Goal: Information Seeking & Learning: Learn about a topic

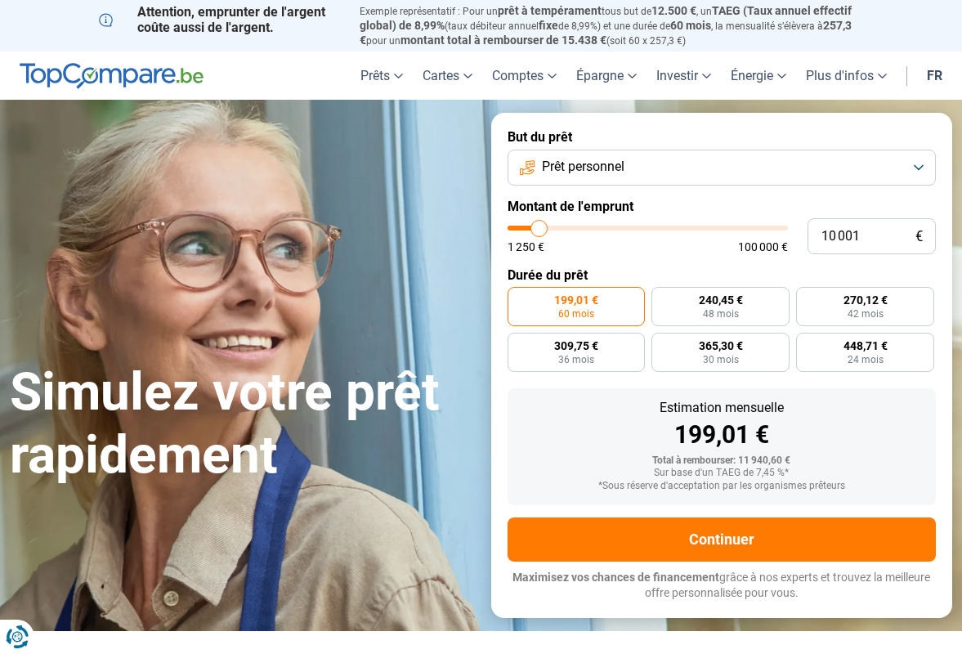
type input "10 250"
type input "10250"
type input "10 500"
type input "10500"
type input "10 750"
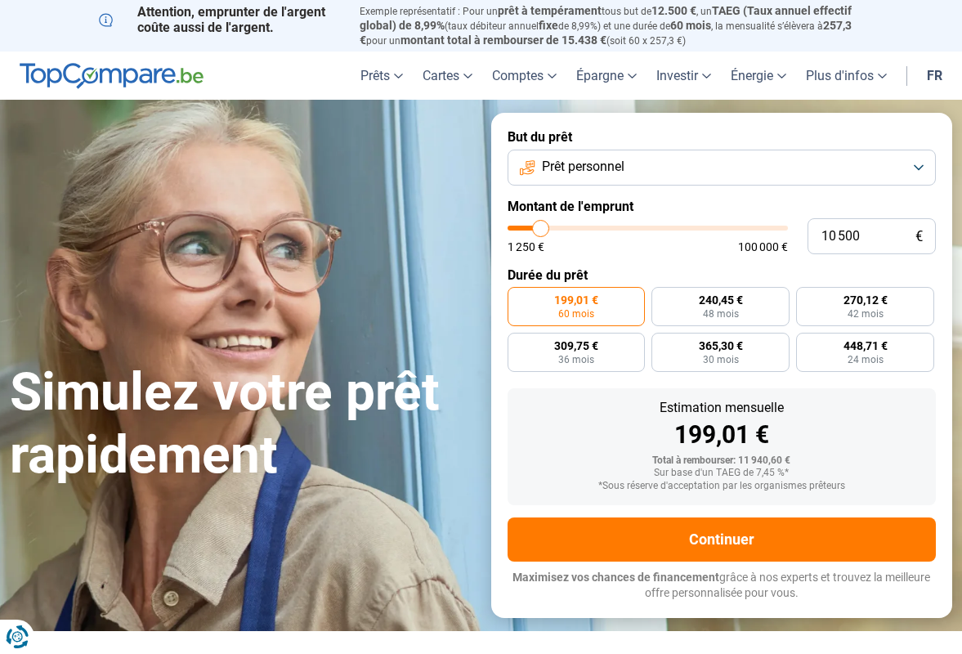
type input "10750"
type input "11 250"
type input "11250"
type input "11 500"
type input "11500"
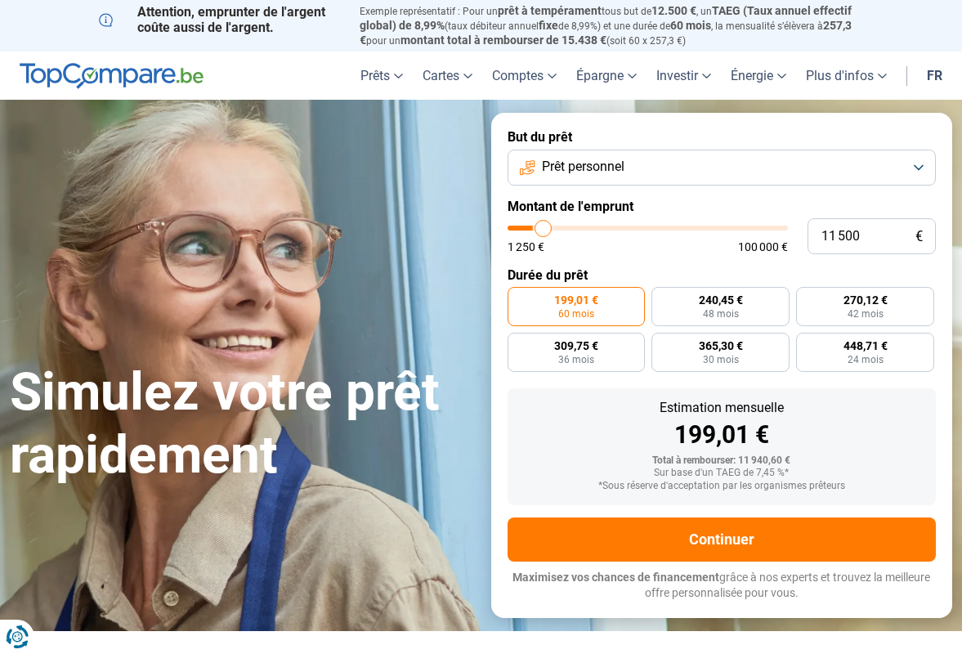
type input "11 750"
type input "11750"
type input "12 000"
type input "12000"
type input "12 500"
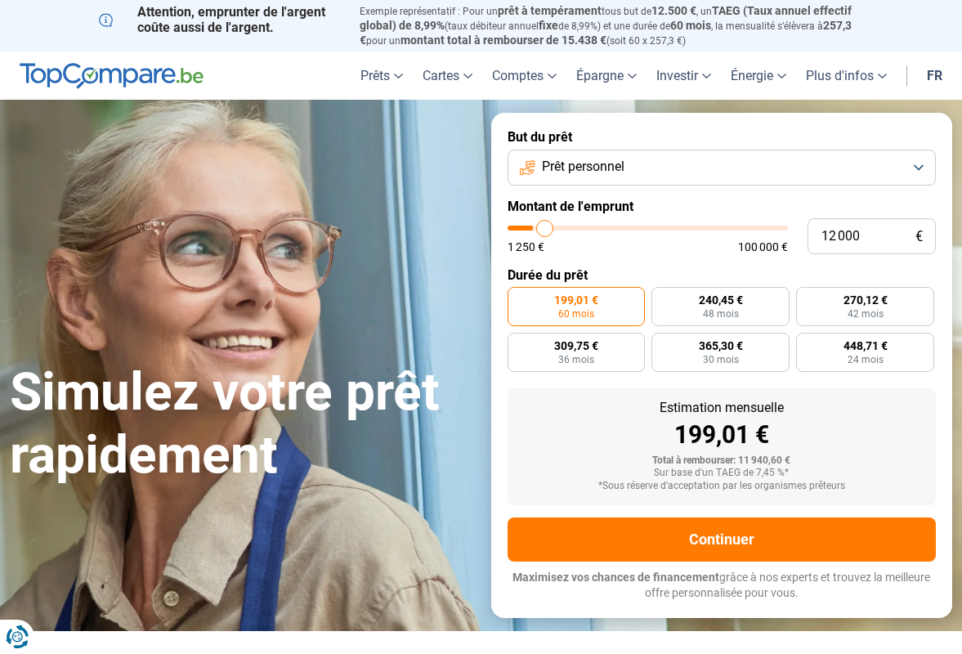
type input "12500"
type input "12 750"
type input "12750"
type input "13 000"
type input "13000"
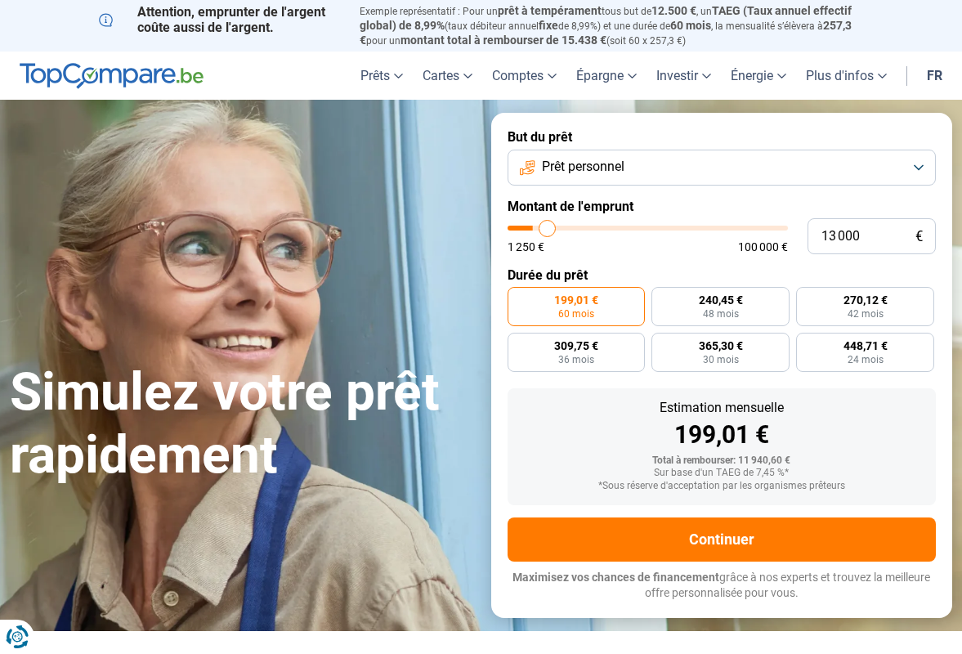
type input "13 250"
type input "13250"
type input "13 500"
type input "13500"
type input "14 000"
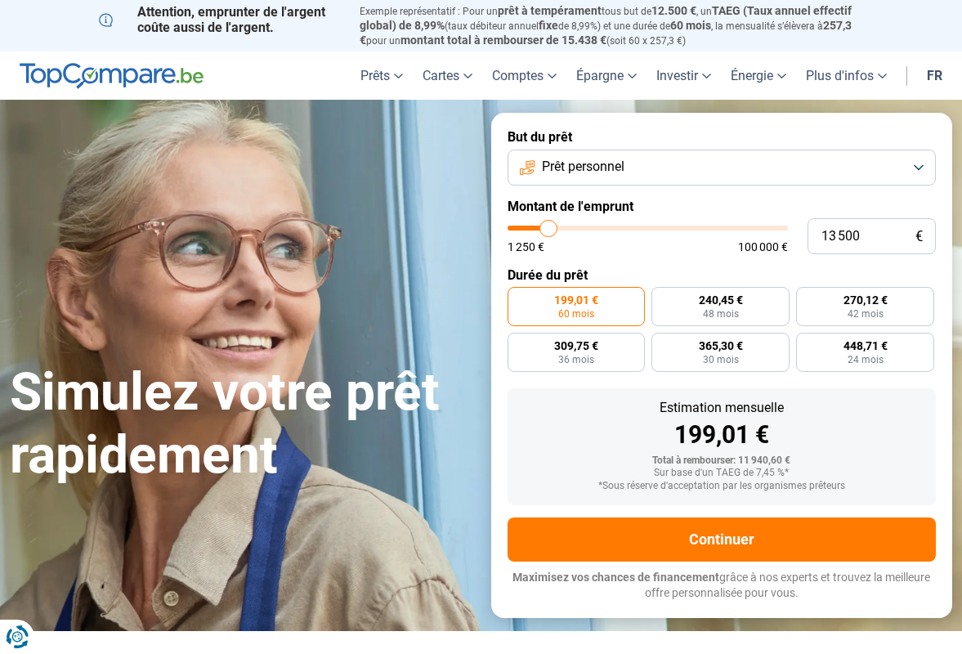
type input "14000"
type input "14 250"
type input "14250"
type input "14 750"
type input "14750"
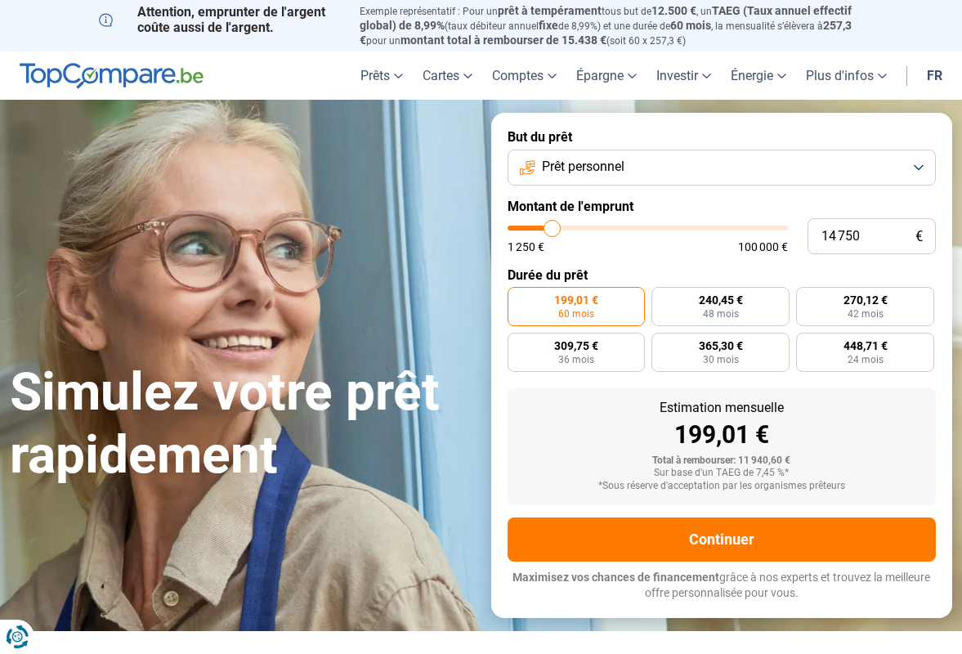
type input "15 750"
type input "15750"
type input "17 000"
type input "17000"
type input "18 000"
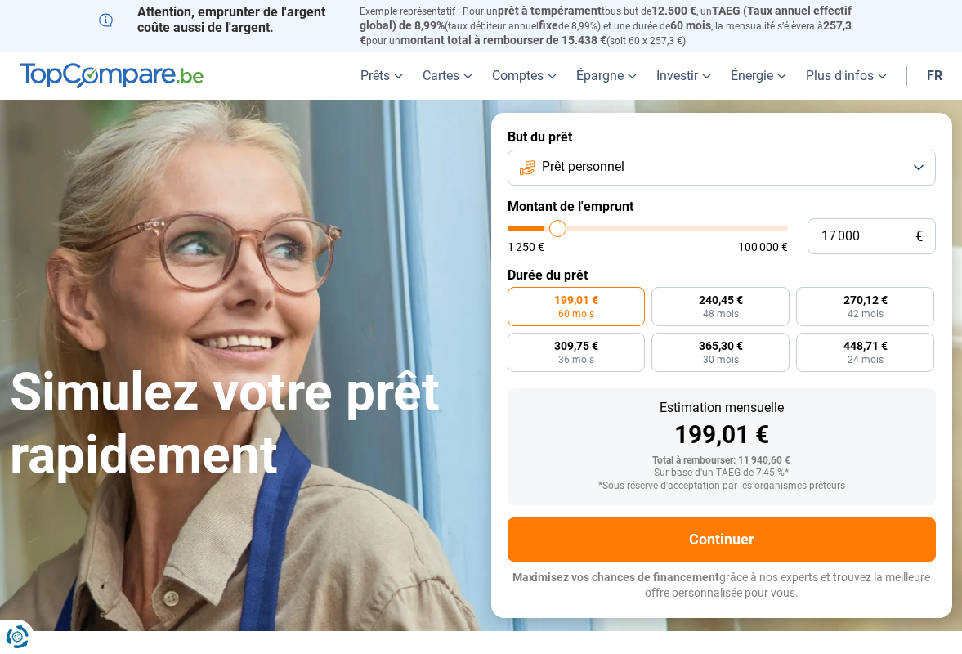
type input "18000"
type input "18 750"
type input "18750"
type input "19 500"
type input "19500"
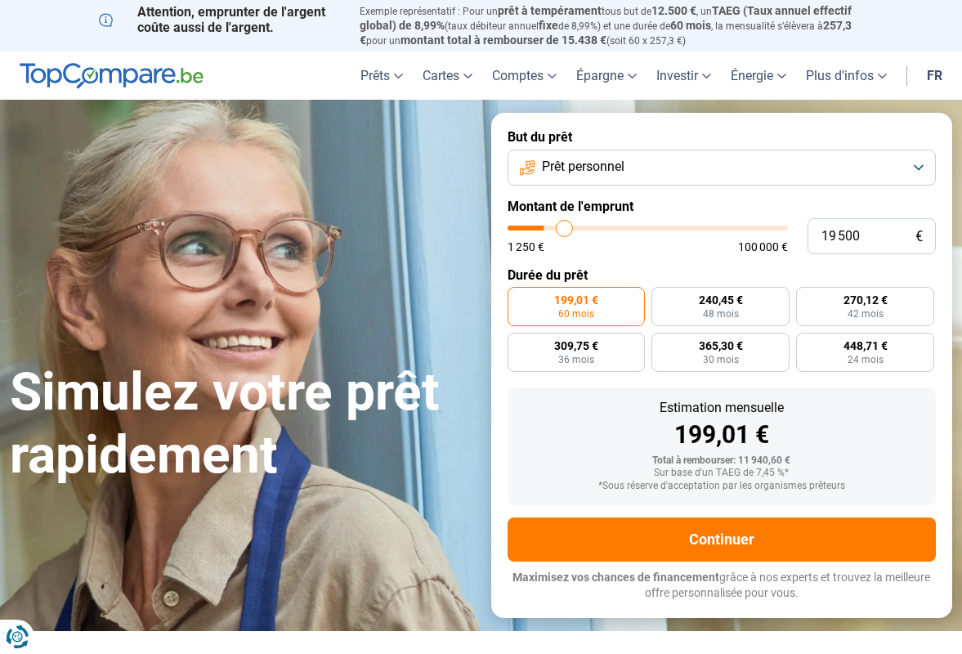
type input "19 750"
type input "19750"
type input "20 000"
drag, startPoint x: 540, startPoint y: 225, endPoint x: 566, endPoint y: 224, distance: 26.2
type input "20000"
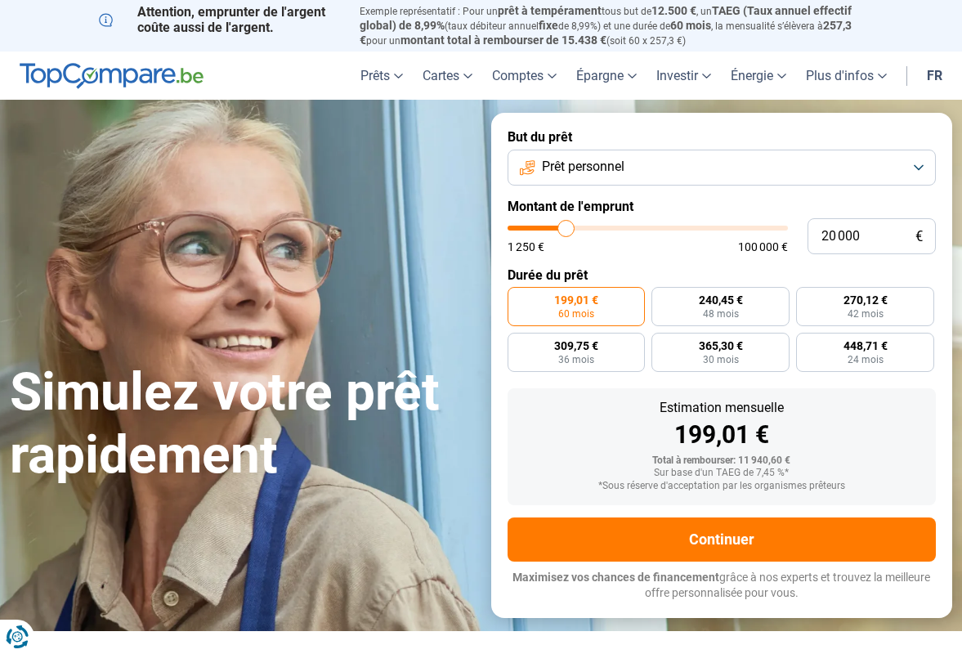
click at [566, 226] on input "range" at bounding box center [648, 228] width 280 height 5
radio input "false"
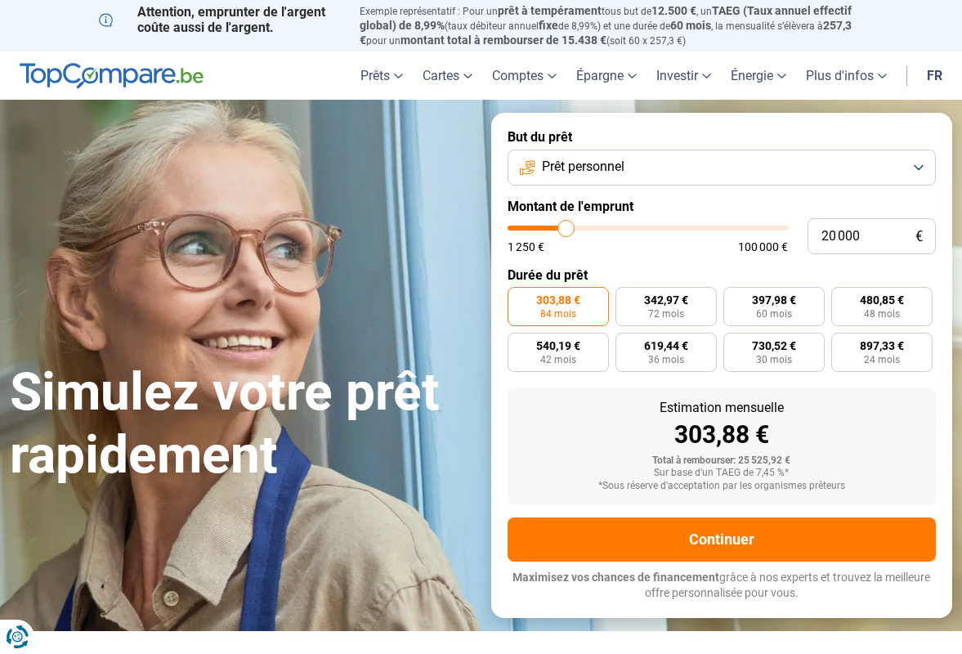
type input "20 750"
type input "20750"
type input "21 250"
type input "21250"
type input "22 250"
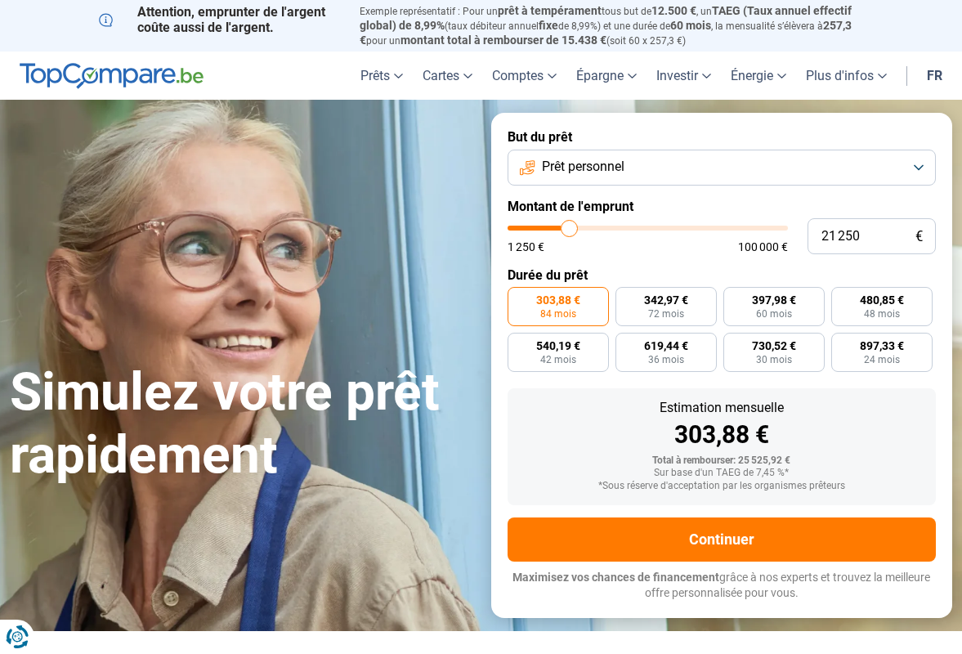
type input "22250"
type input "23 250"
type input "23250"
type input "23 750"
type input "23750"
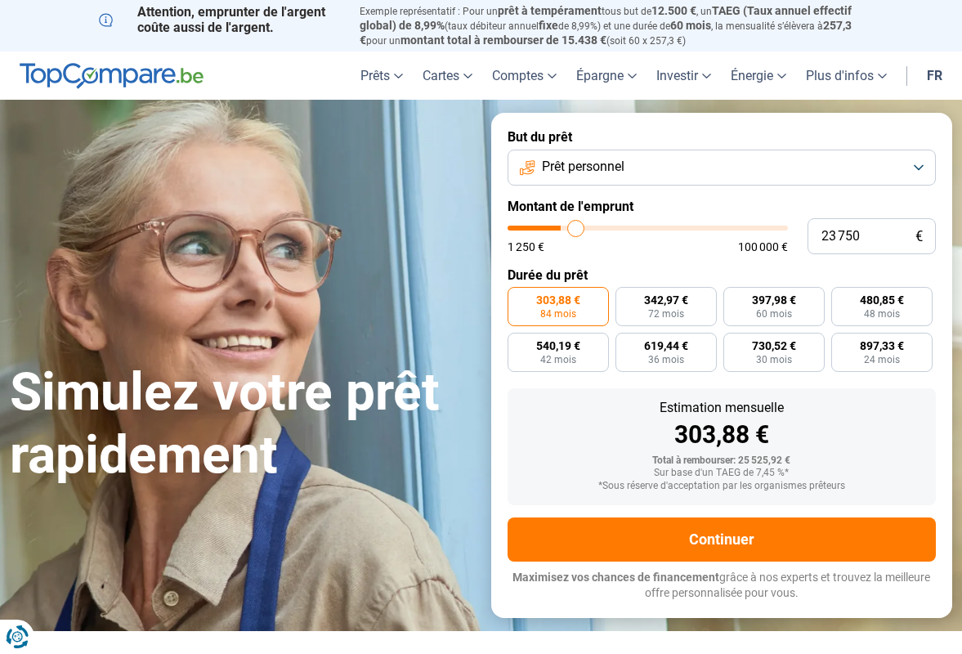
type input "24 500"
type input "24500"
type input "24 750"
drag, startPoint x: 566, startPoint y: 224, endPoint x: 579, endPoint y: 223, distance: 12.3
type input "24750"
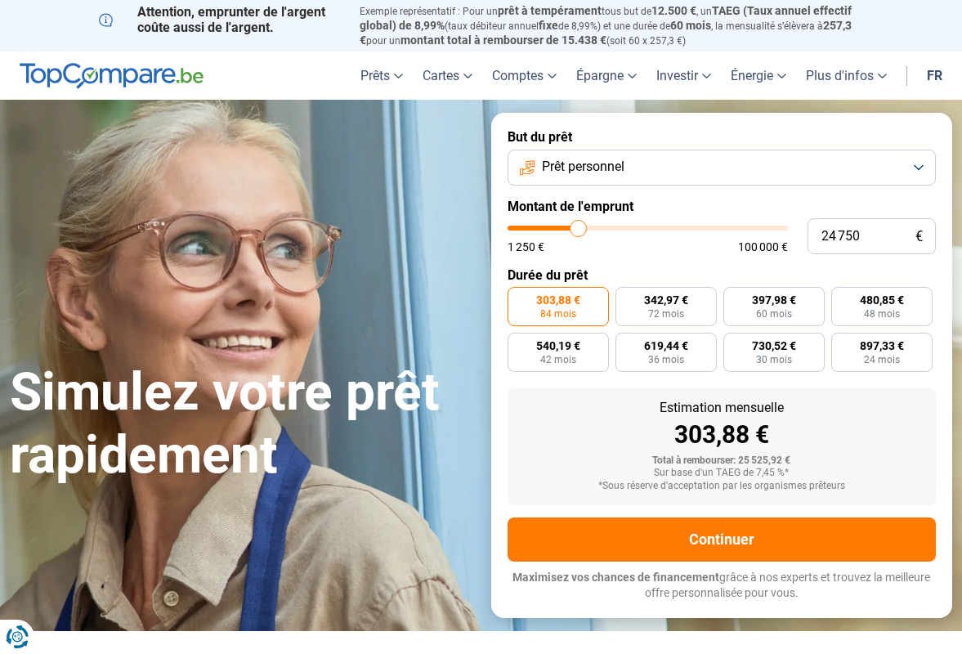
click at [579, 226] on input "range" at bounding box center [648, 228] width 280 height 5
radio input "false"
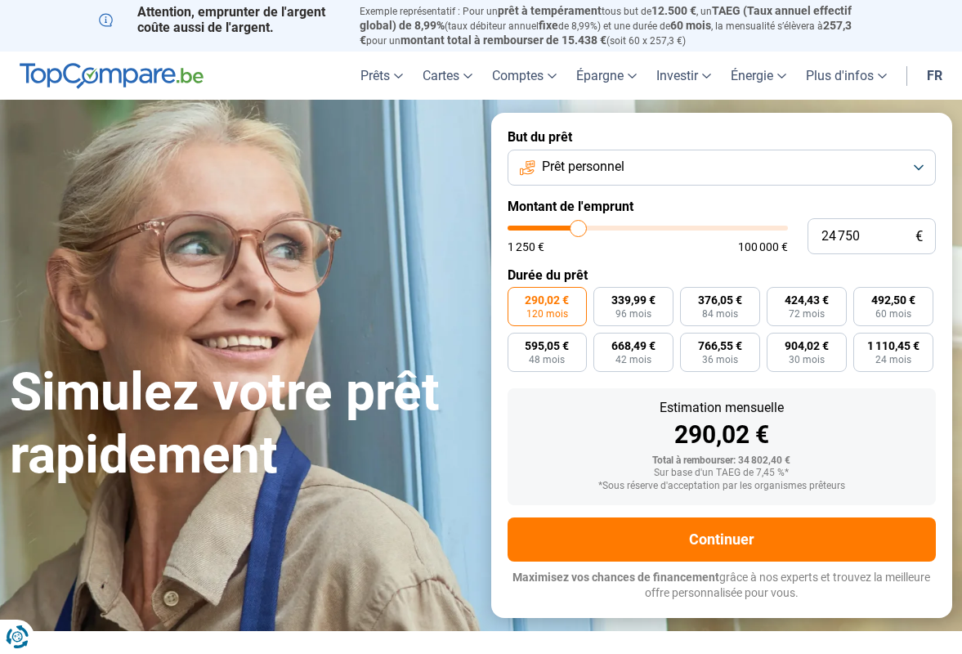
type input "26 000"
type input "26000"
type input "25 750"
type input "25750"
type input "25 000"
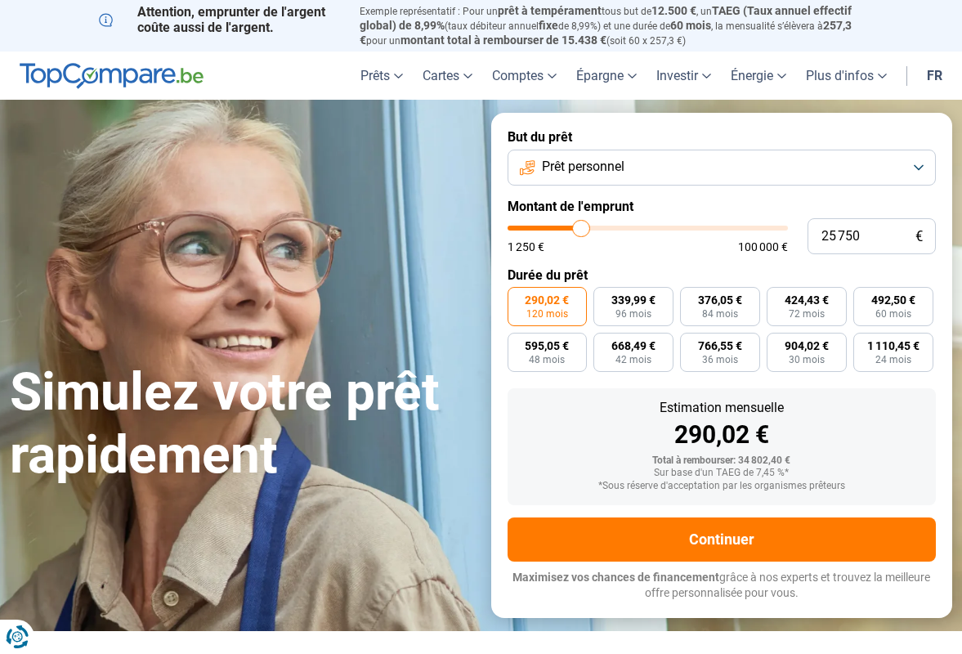
type input "25000"
type input "24 500"
type input "24500"
type input "23 500"
type input "23500"
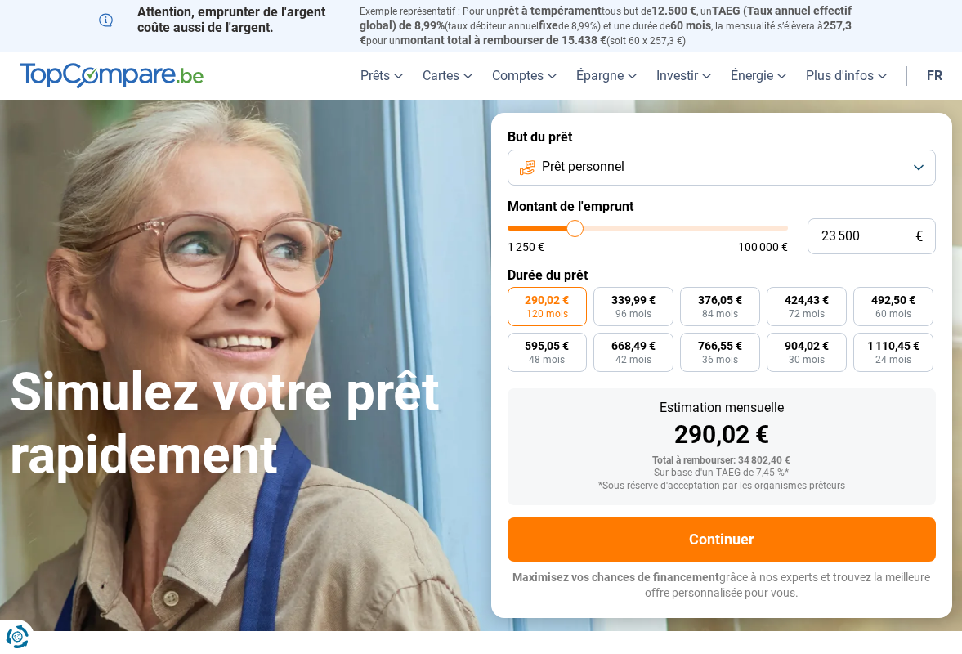
type input "22 500"
type input "22500"
type input "22 000"
type input "22000"
type input "21 250"
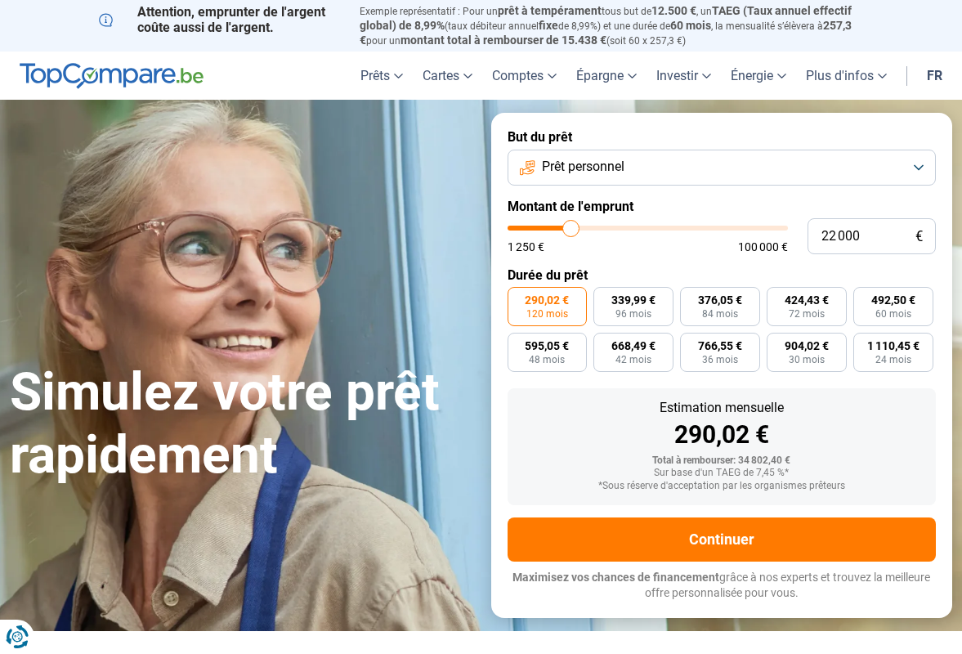
type input "21250"
type input "21 000"
type input "21000"
type input "20 750"
type input "20750"
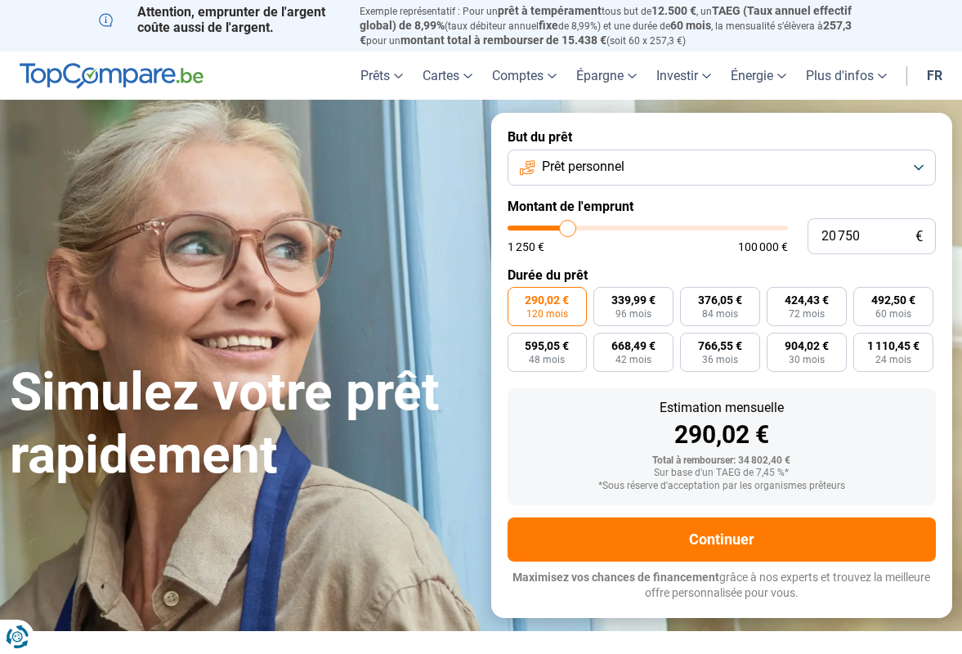
type input "20 500"
type input "20500"
type input "20 000"
type input "20000"
type input "19 750"
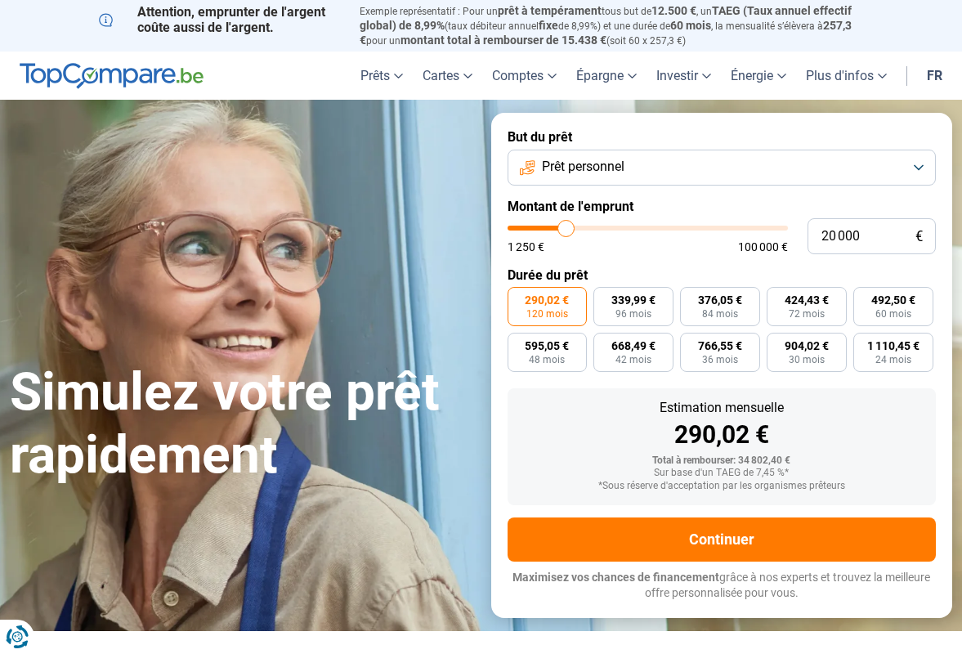
type input "19750"
type input "19 500"
type input "19500"
type input "18 750"
type input "18750"
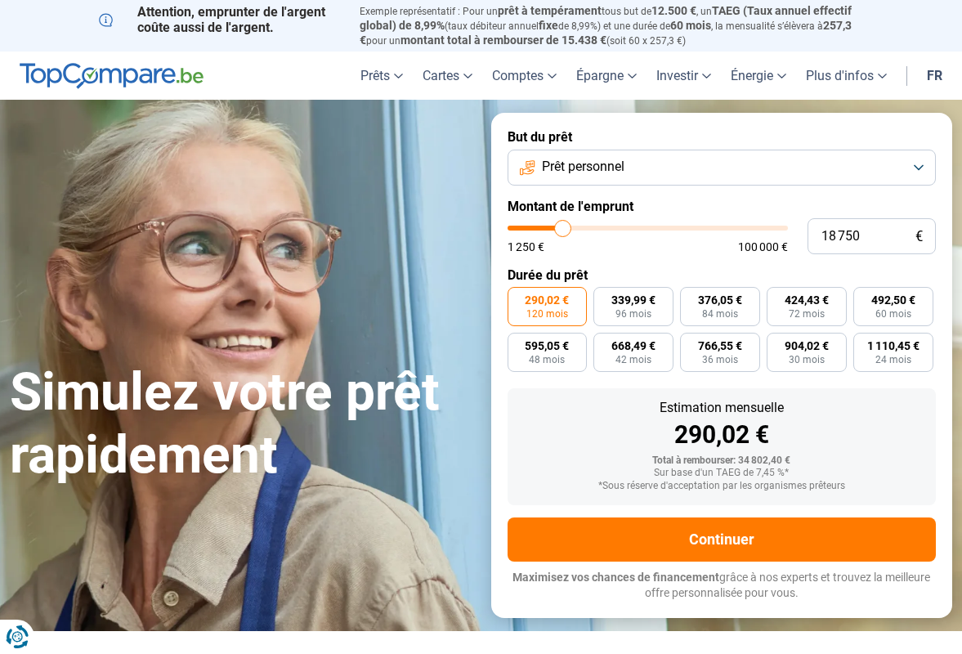
type input "18 500"
type input "18500"
type input "18 250"
type input "18250"
type input "18 000"
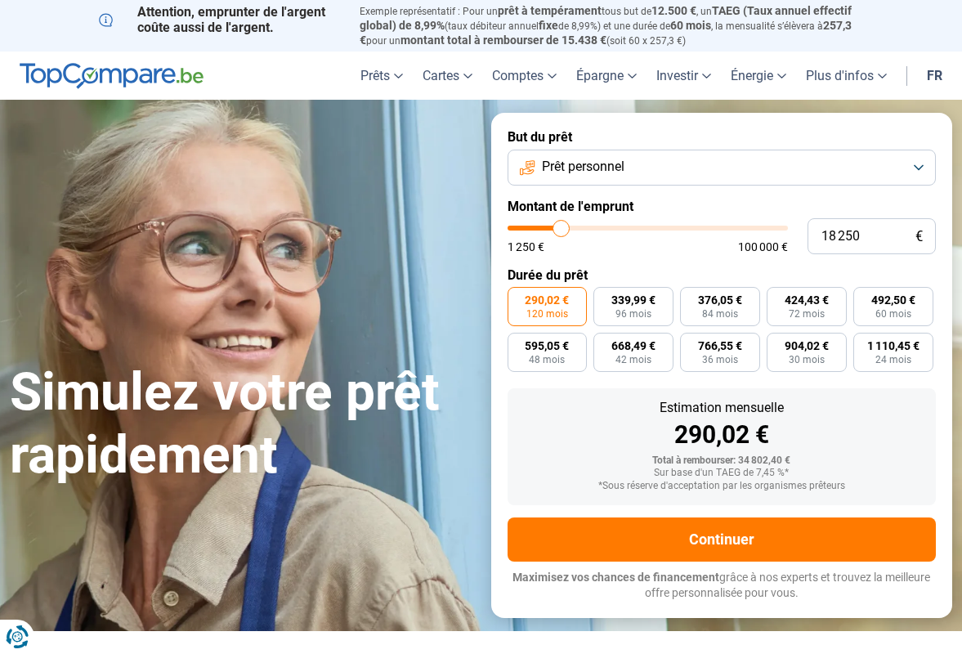
type input "18000"
type input "17 500"
type input "17500"
type input "17 250"
type input "17250"
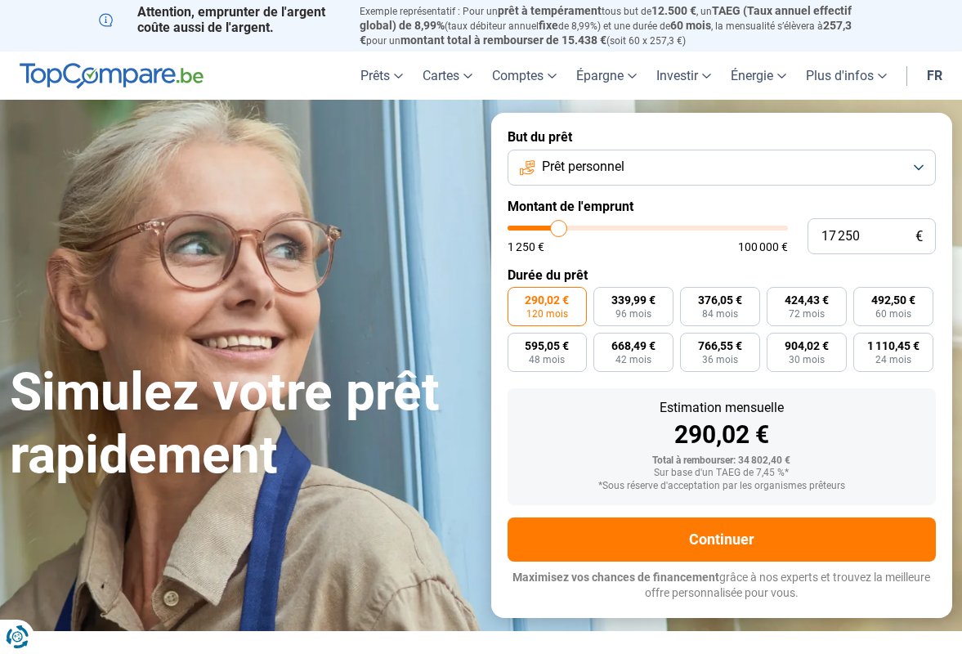
type input "17 000"
type input "17000"
type input "16 750"
type input "16750"
type input "16 500"
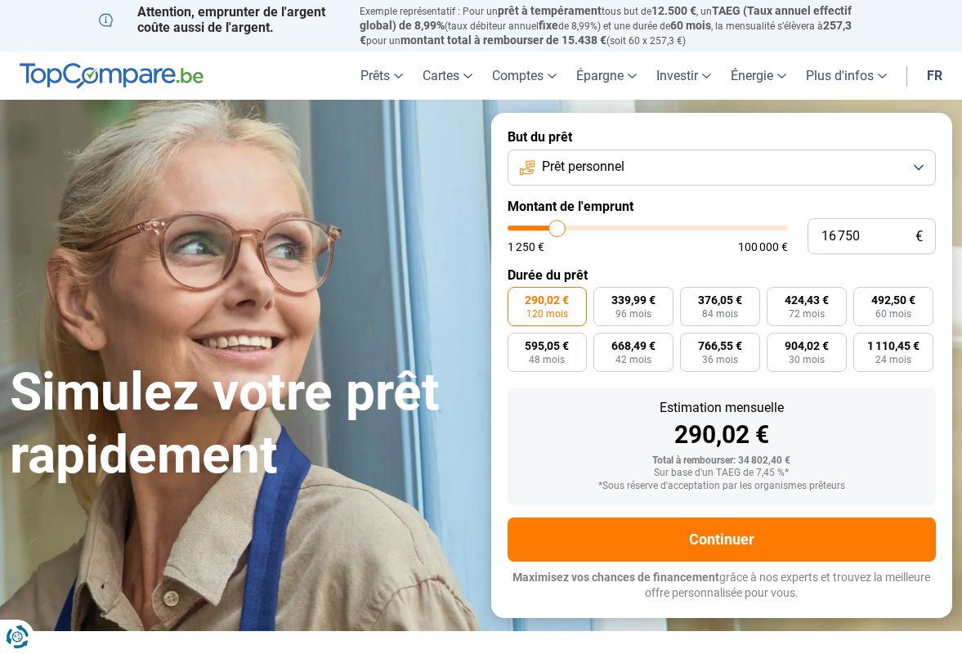
type input "16500"
type input "16 000"
type input "16000"
type input "15 750"
type input "15750"
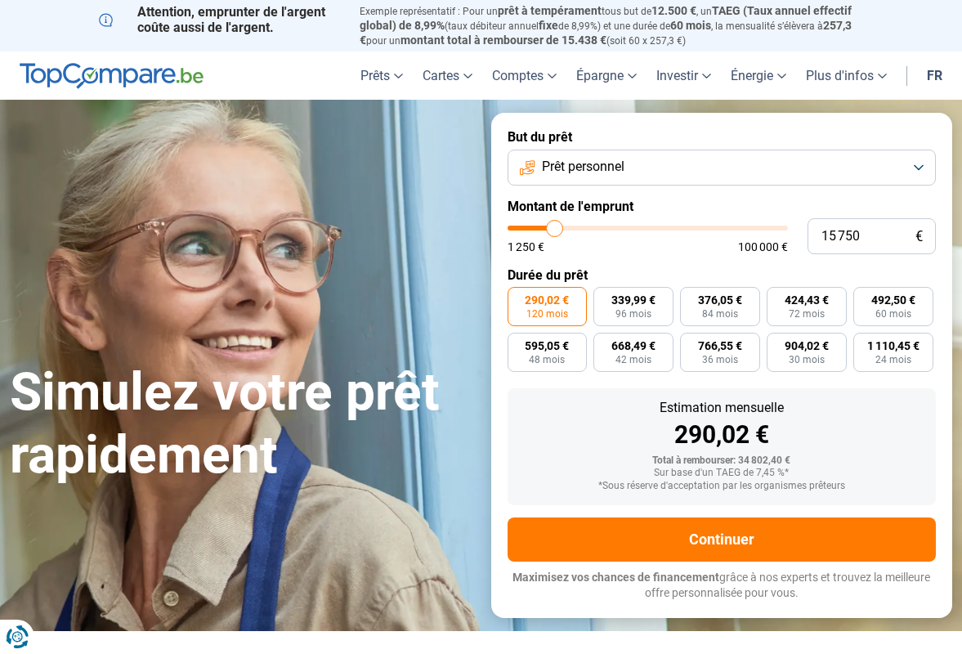
type input "15 500"
type input "15500"
type input "15 250"
type input "15250"
type input "14 750"
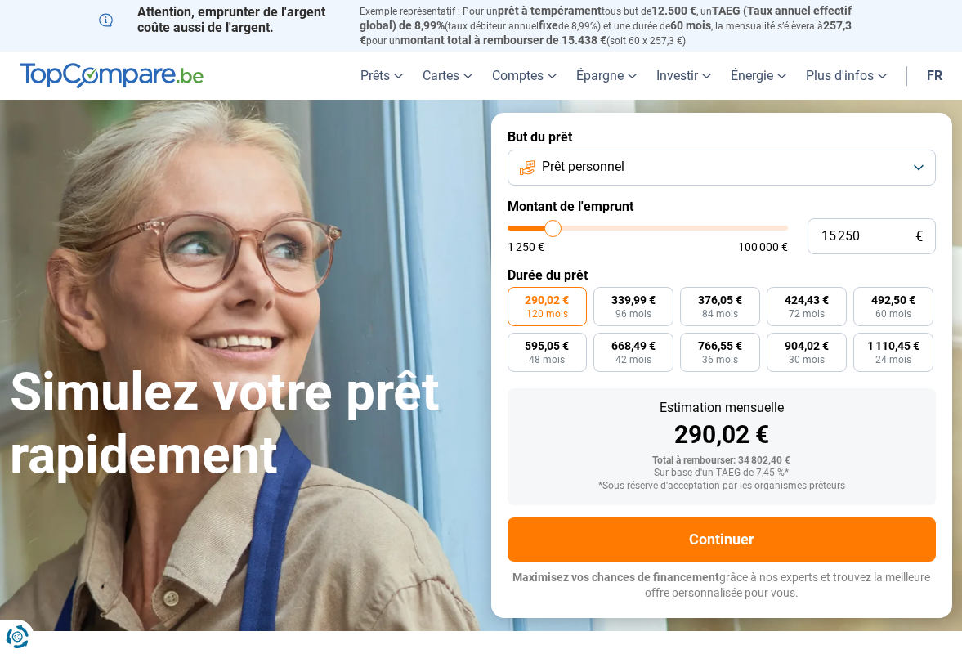
type input "14750"
type input "15 250"
type input "15250"
type input "15 500"
type input "15500"
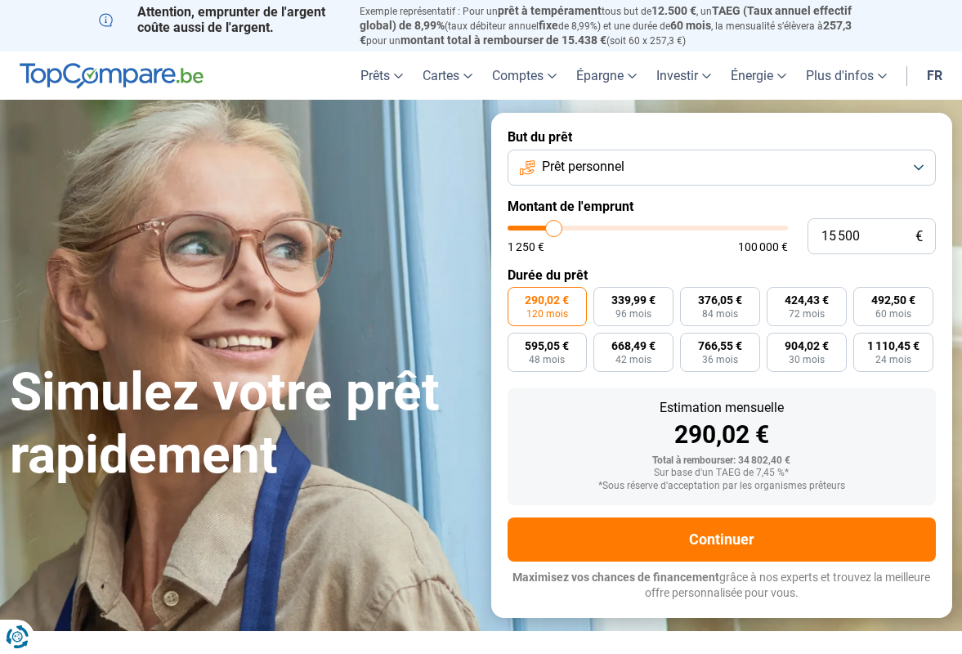
type input "15 750"
type input "15750"
type input "15 500"
drag, startPoint x: 582, startPoint y: 223, endPoint x: 554, endPoint y: 223, distance: 27.8
type input "15500"
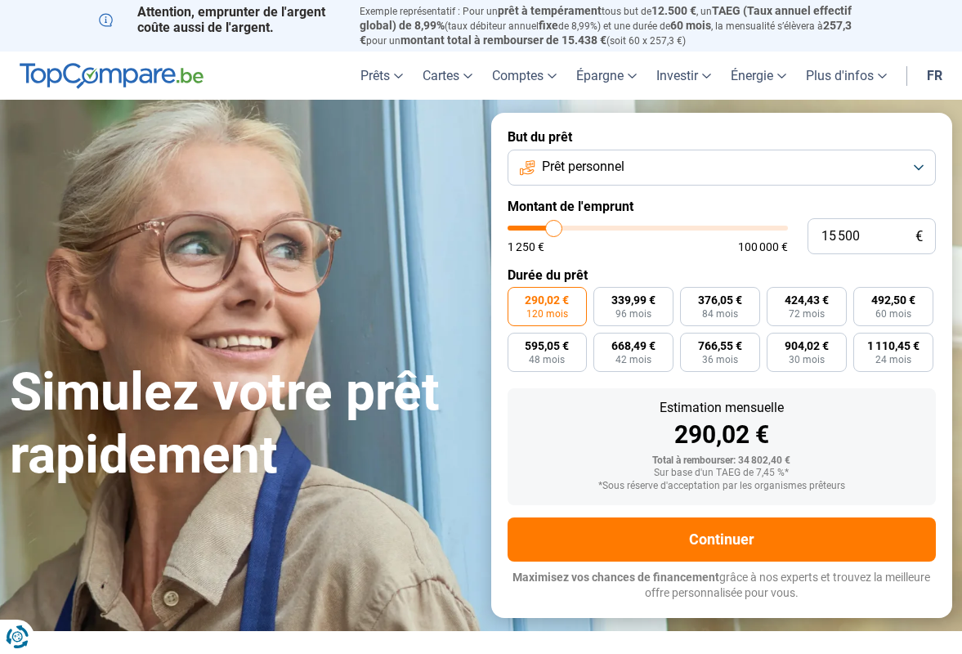
click at [554, 226] on input "range" at bounding box center [648, 228] width 280 height 5
radio input "true"
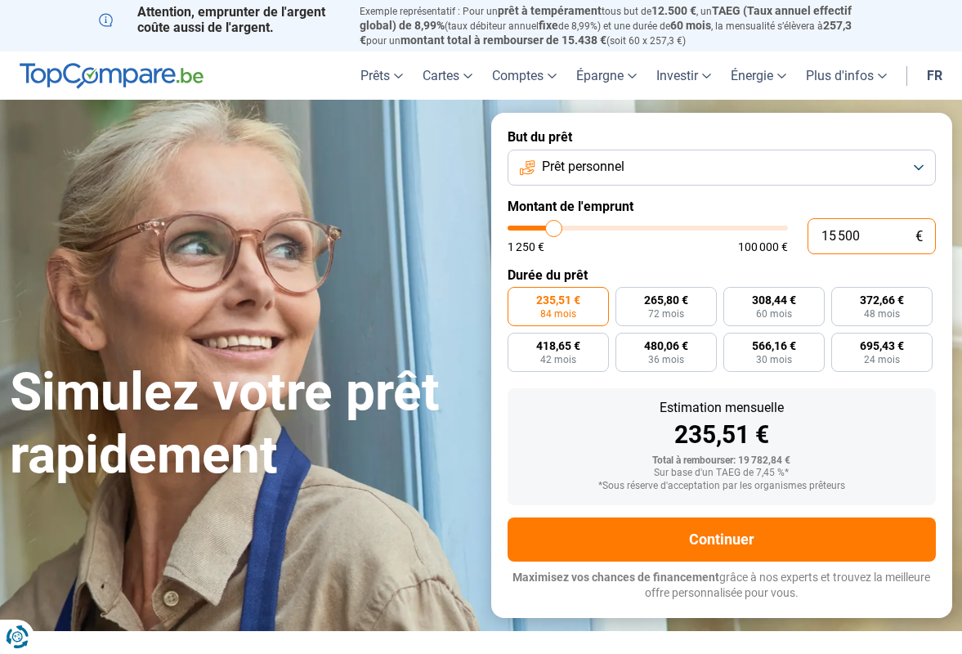
click at [874, 239] on input "15 500" at bounding box center [872, 236] width 128 height 36
type input "1 550"
type input "1500"
type input "155"
type input "1250"
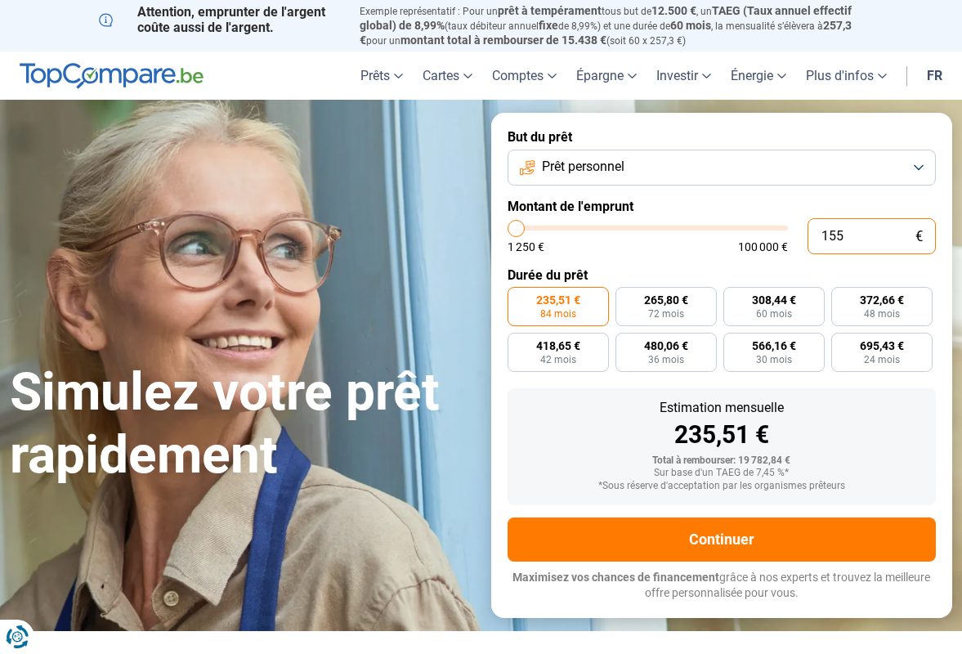
type input "15"
type input "1250"
type input "1 250"
type input "1250"
radio input "true"
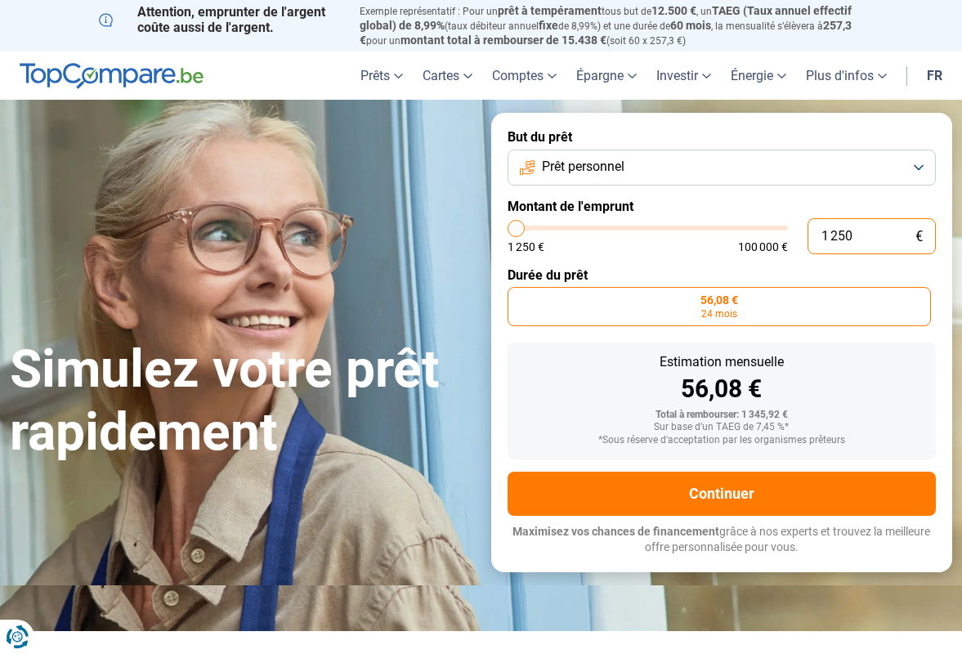
type input "12 500"
type input "12500"
type input "125 000"
type input "100000"
type input "100 000"
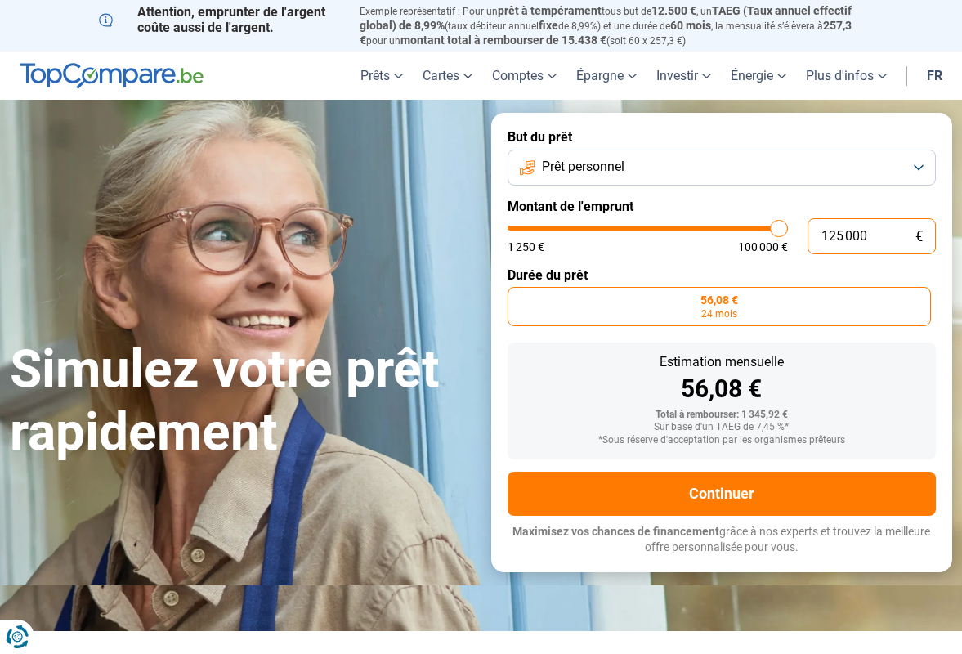
type input "100000"
radio input "false"
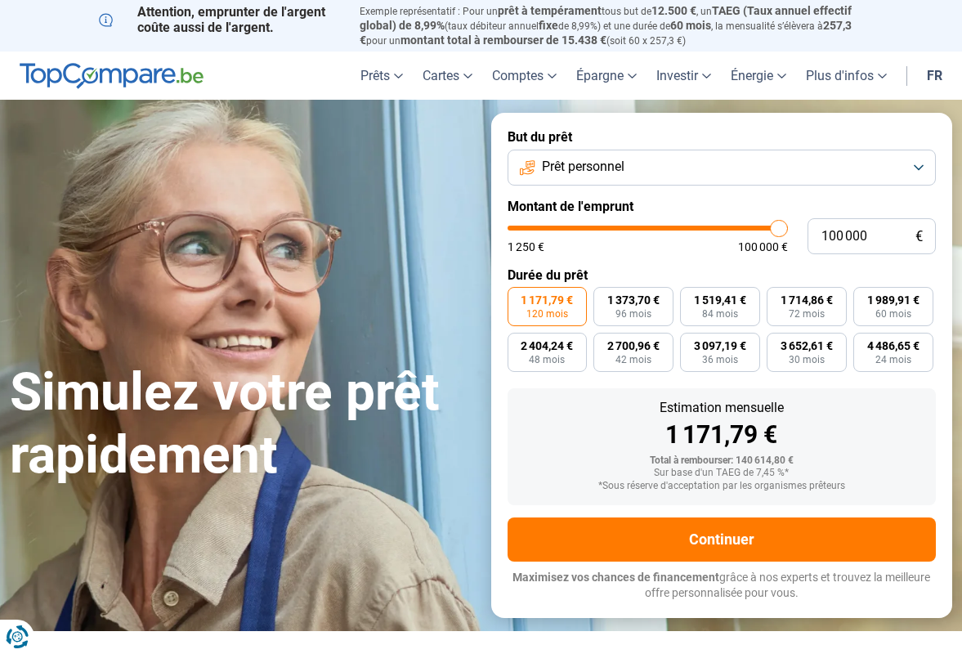
type input "99 500"
type input "99500"
type input "99 000"
type input "99000"
type input "97 500"
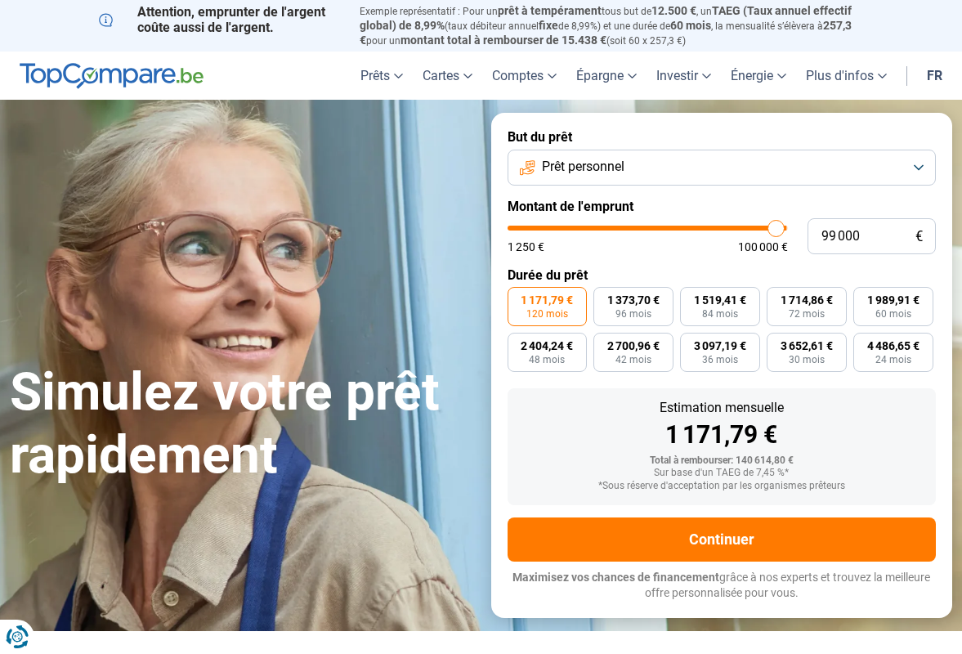
type input "97500"
type input "94 250"
type input "94250"
type input "89 750"
type input "89750"
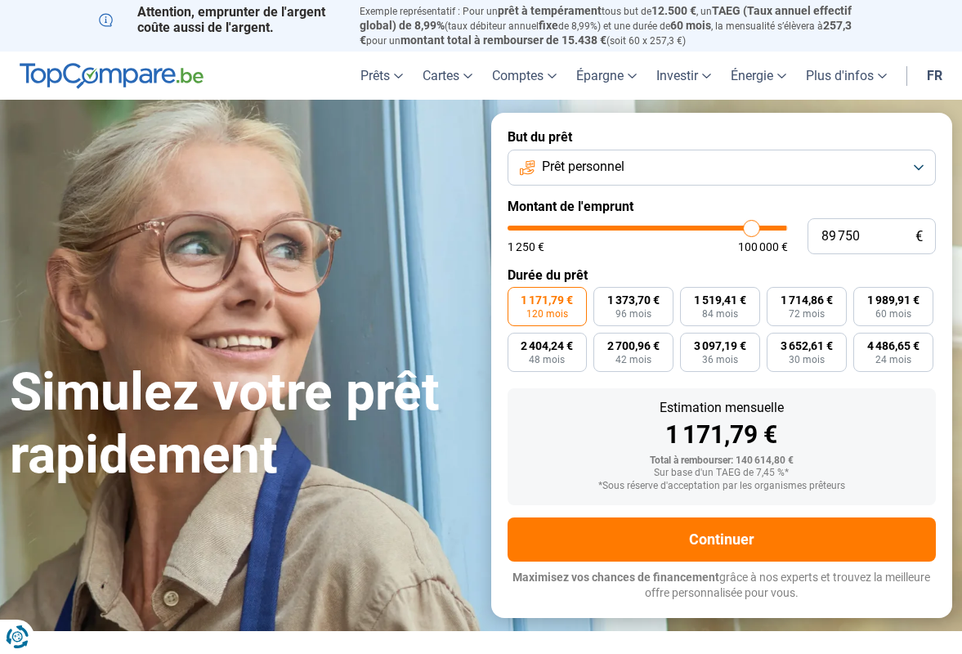
type input "83 500"
type input "83500"
type input "76 750"
type input "76750"
type input "70 250"
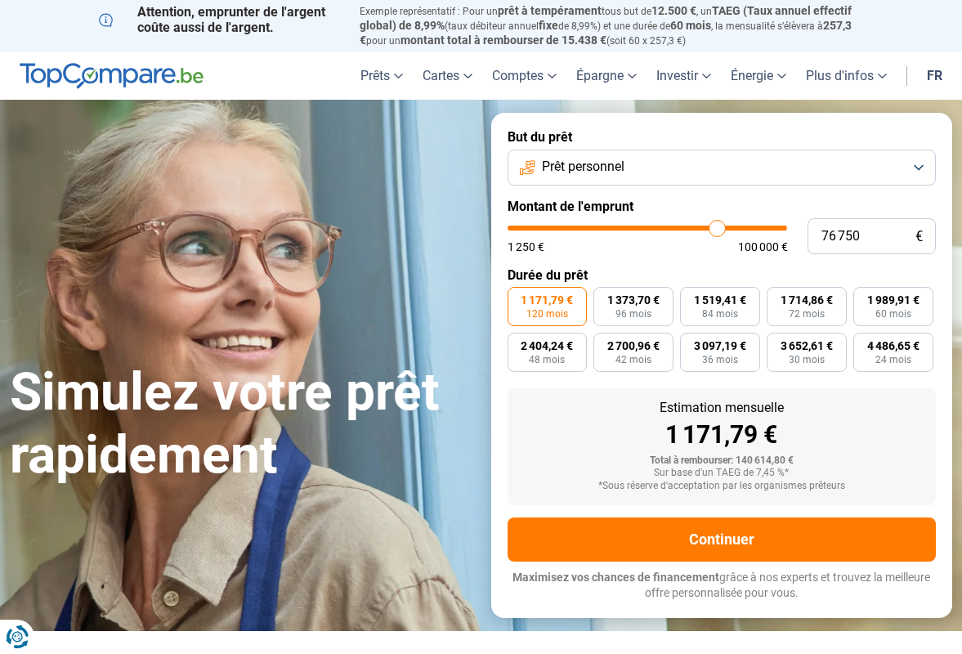
type input "70250"
type input "65 500"
type input "65500"
type input "62 000"
type input "62000"
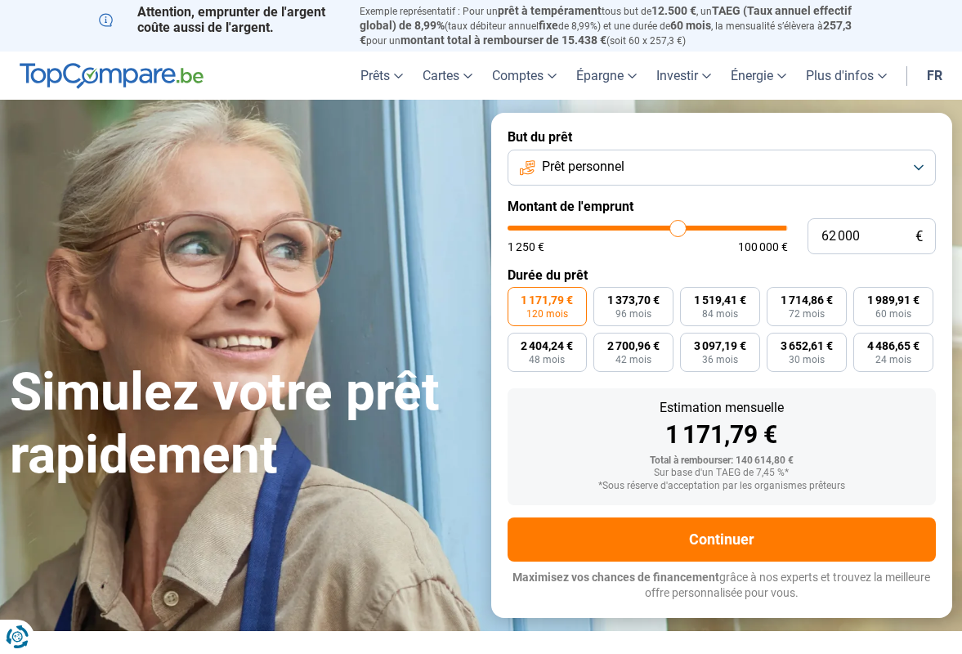
type input "59 500"
type input "59500"
type input "58 000"
type input "58000"
type input "57 500"
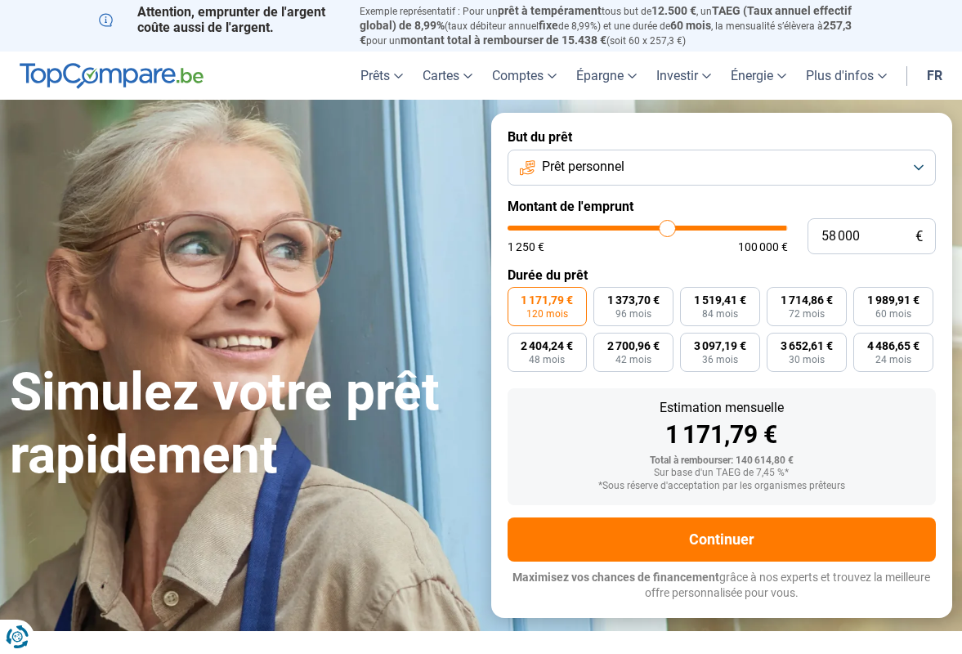
type input "57500"
type input "57 000"
type input "57000"
type input "56 750"
type input "56750"
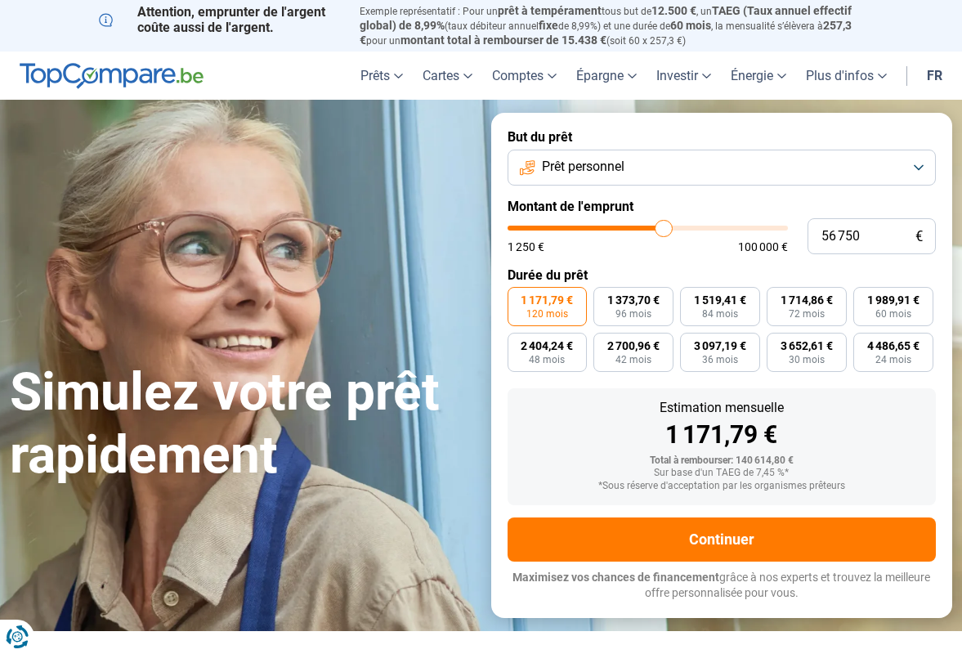
type input "56 250"
type input "56250"
type input "54 500"
type input "54500"
type input "52 500"
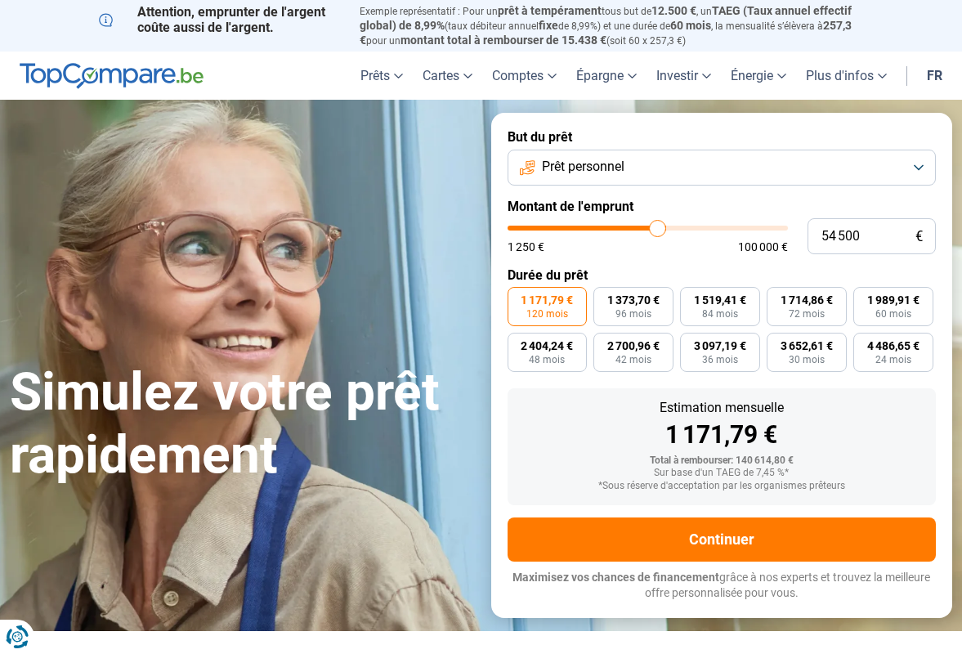
type input "52500"
type input "50 000"
type input "50000"
type input "48 250"
type input "48250"
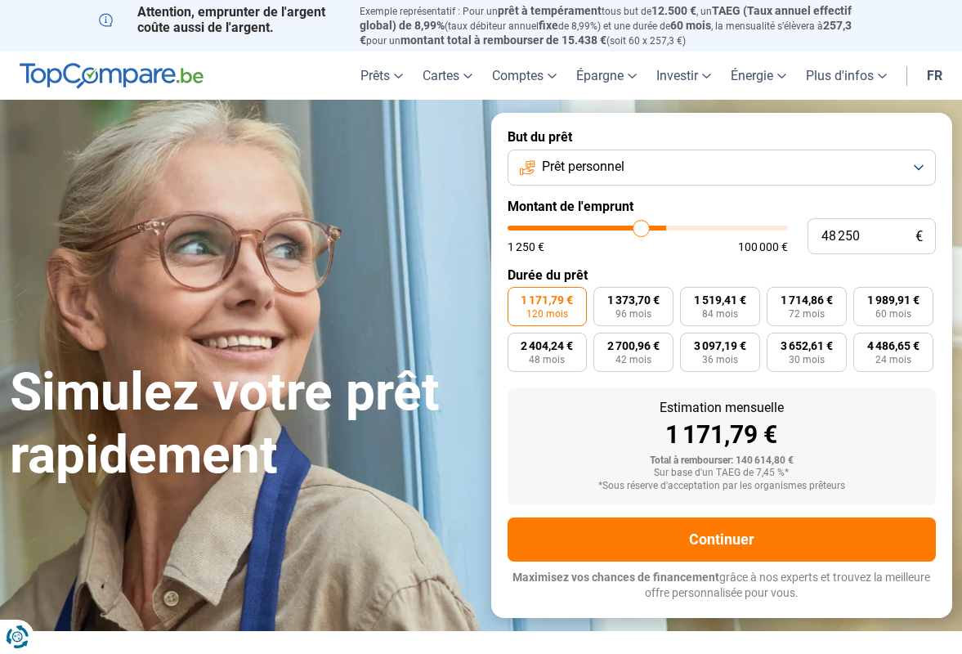
type input "47 500"
type input "47500"
type input "46 500"
type input "46500"
type input "46 250"
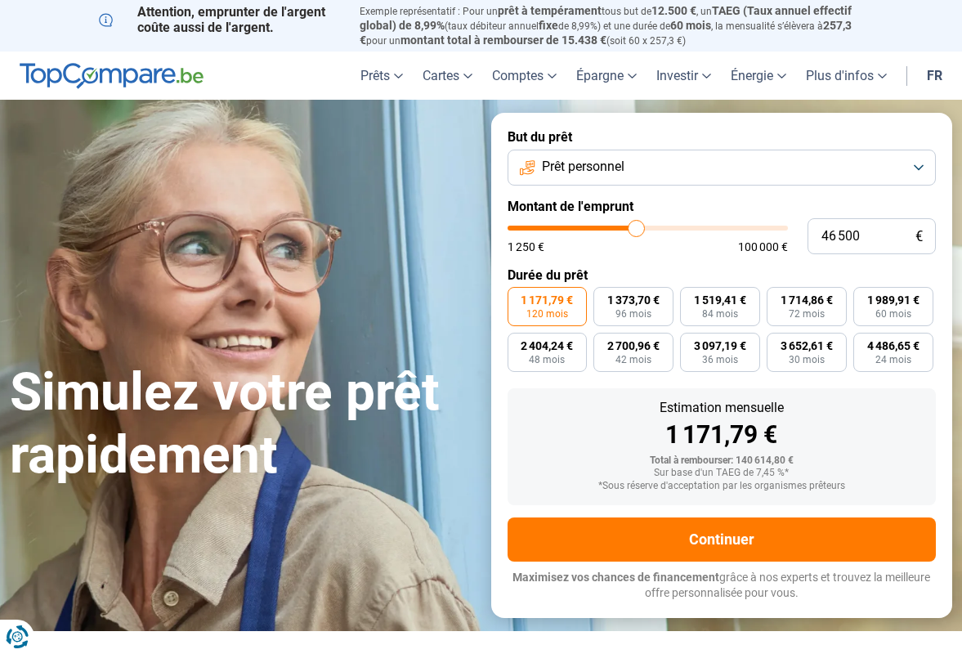
type input "46250"
type input "46 000"
drag, startPoint x: 777, startPoint y: 230, endPoint x: 635, endPoint y: 230, distance: 142.2
type input "46000"
click at [635, 230] on input "range" at bounding box center [648, 228] width 280 height 5
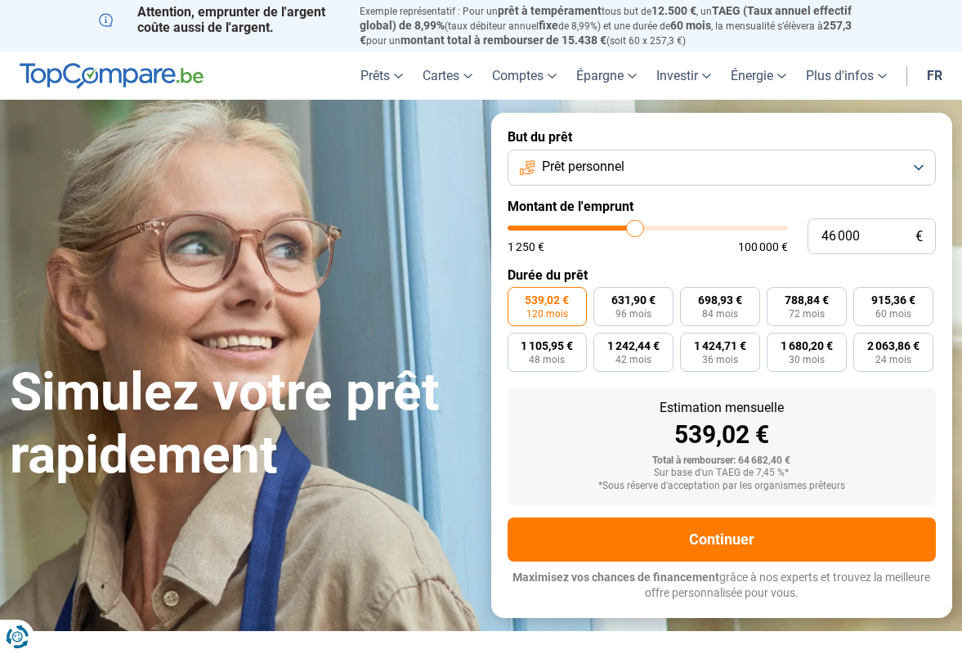
type input "46 500"
type input "46500"
type input "46 250"
type input "46250"
type input "45 250"
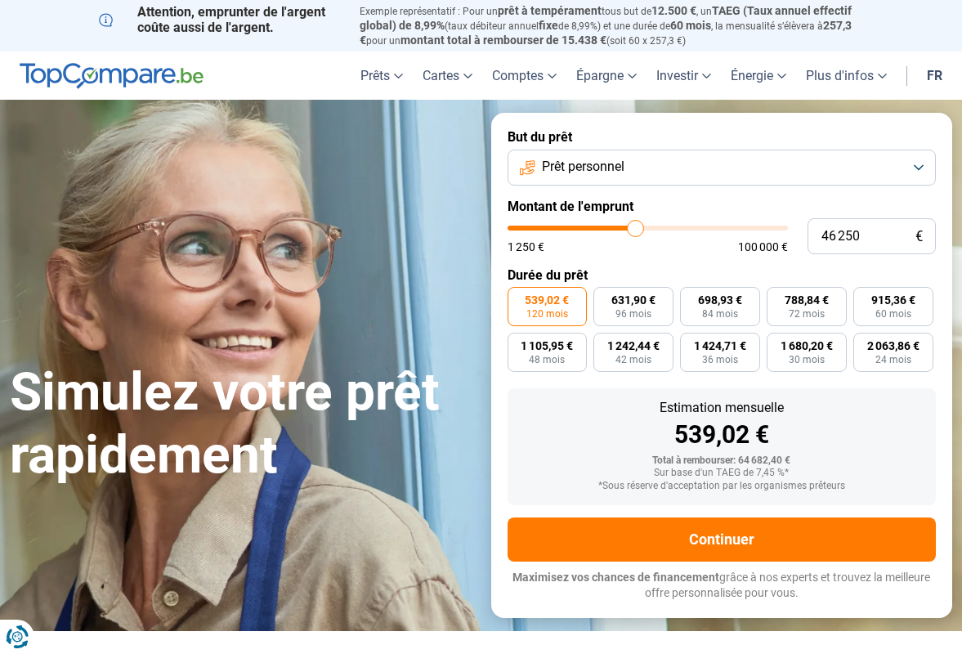
type input "45250"
type input "43 500"
type input "43500"
type input "41 250"
type input "41250"
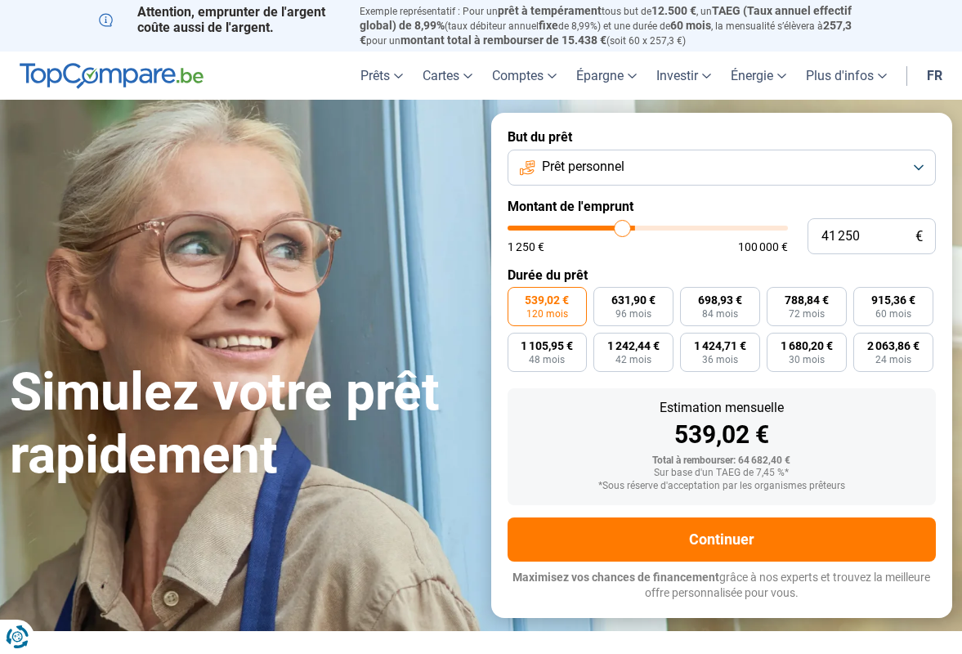
type input "39 250"
drag, startPoint x: 637, startPoint y: 227, endPoint x: 557, endPoint y: 240, distance: 80.4
click at [557, 240] on div "1 250 € 100 000 €" at bounding box center [648, 239] width 280 height 27
